Goal: Check status: Check status

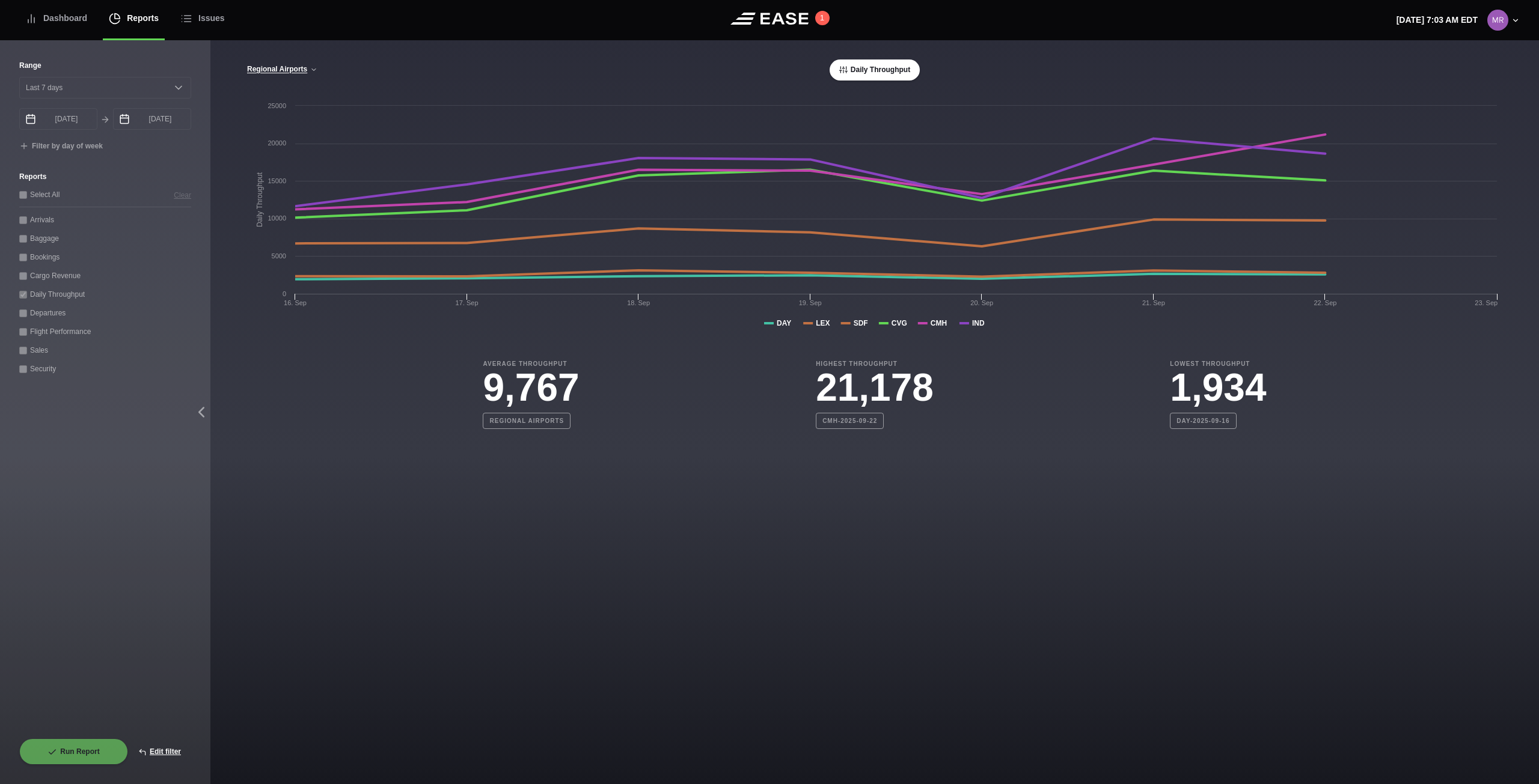
select select "7"
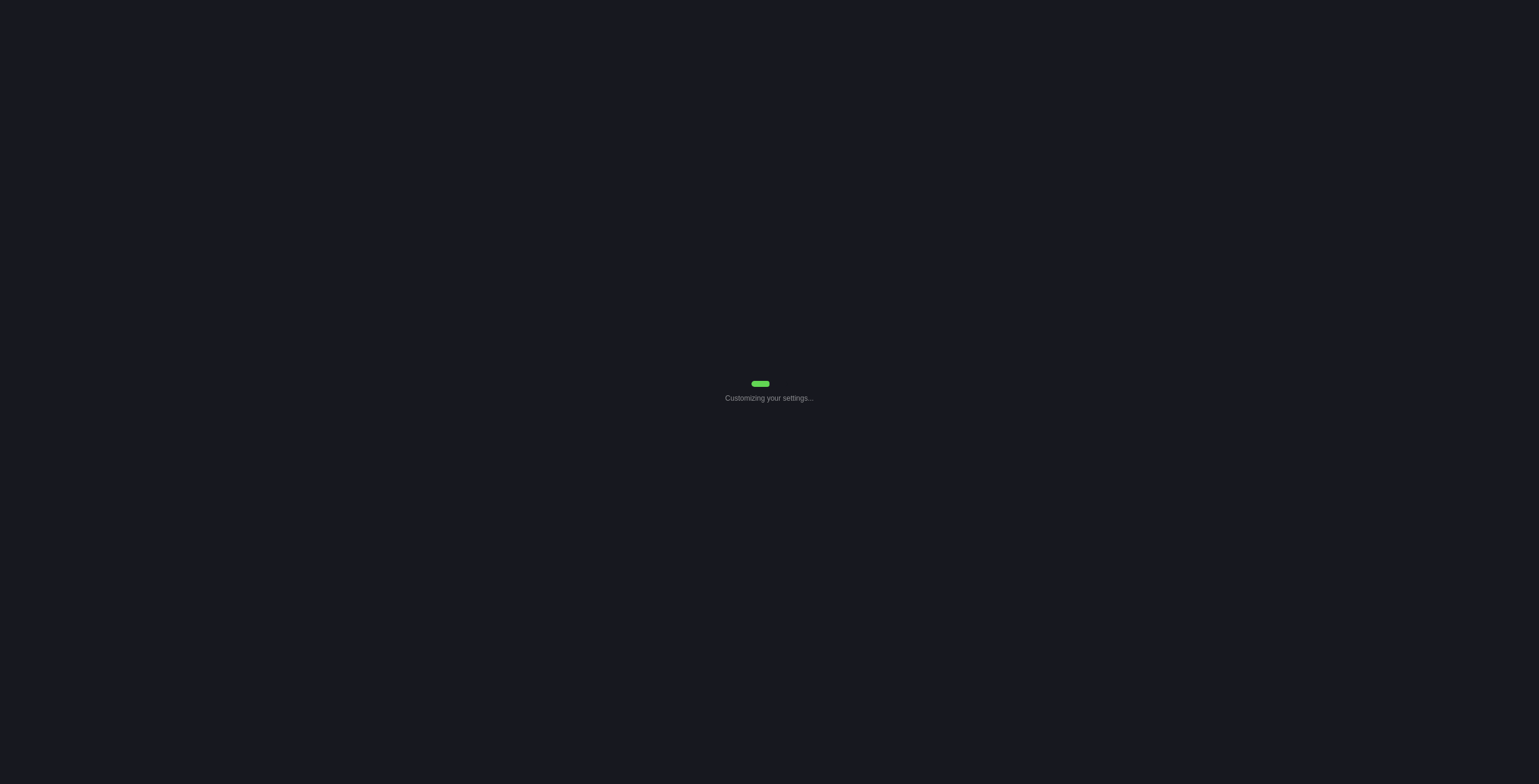
select select "7"
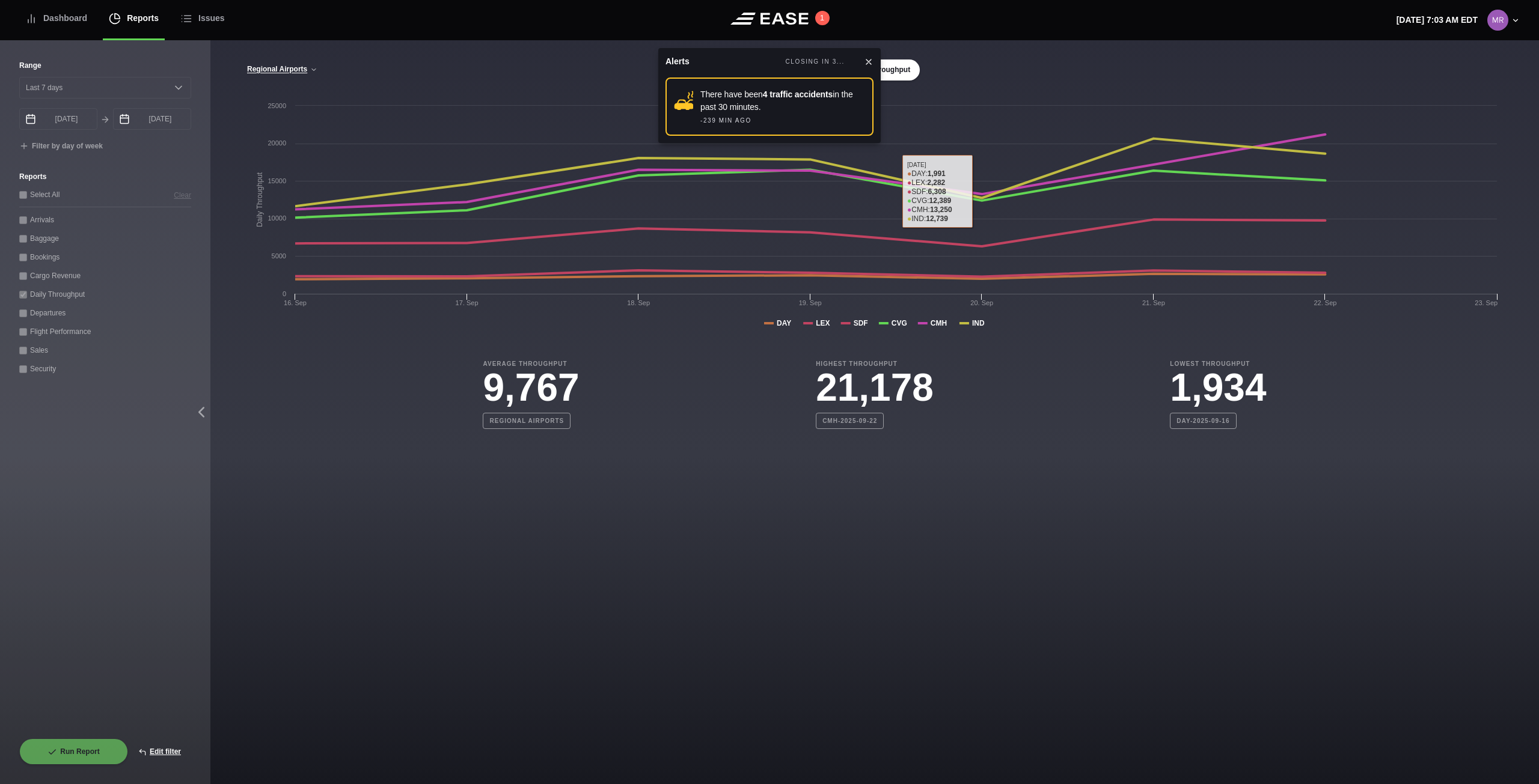
click at [1149, 62] on div "Daily Throughput" at bounding box center [875, 69] width 1016 height 21
